Goal: Communication & Community: Connect with others

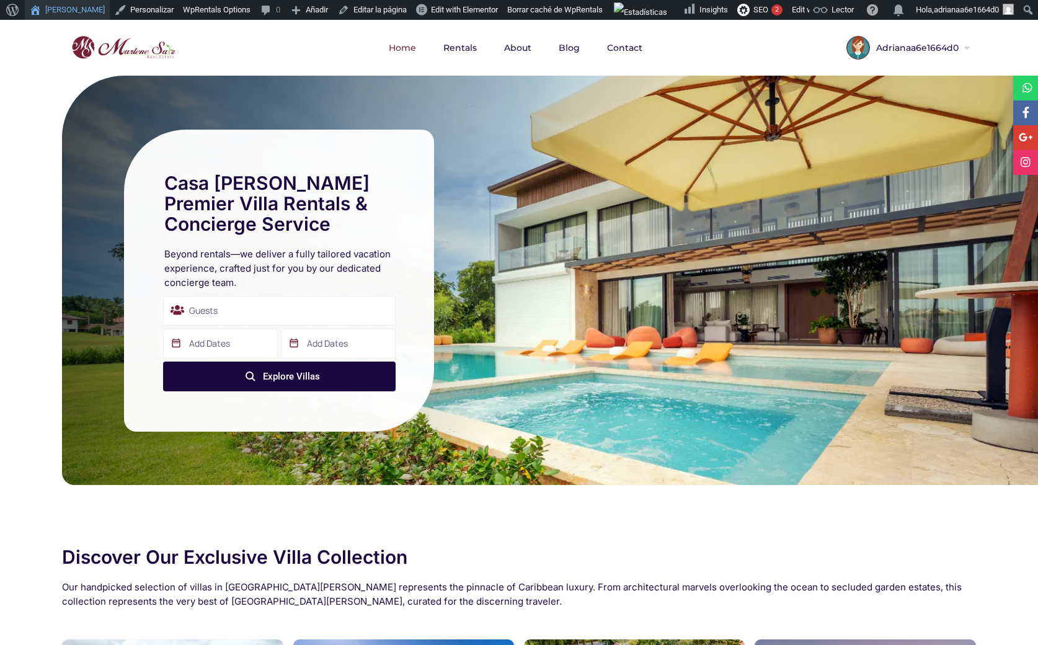
click at [61, 6] on link "[PERSON_NAME]" at bounding box center [67, 10] width 85 height 20
click at [1025, 87] on icon at bounding box center [1028, 87] width 10 height 11
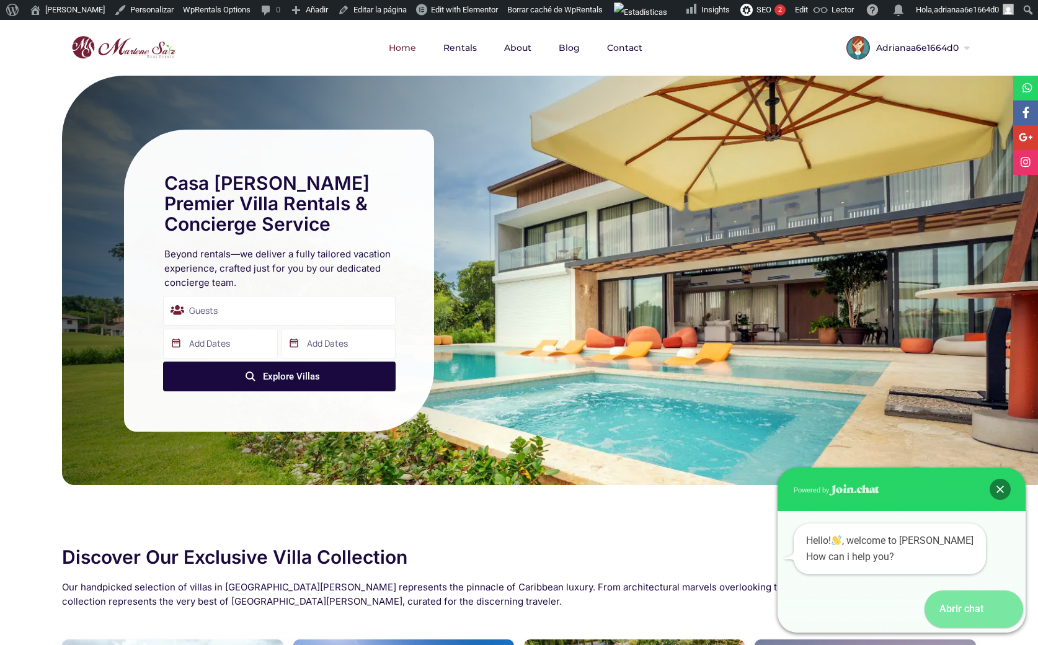
click at [1000, 608] on icon at bounding box center [1004, 608] width 37 height 37
click at [962, 613] on div "Abrir chat" at bounding box center [955, 608] width 61 height 37
click at [1001, 484] on div "Close" at bounding box center [1000, 489] width 21 height 21
